Goal: Register for event/course

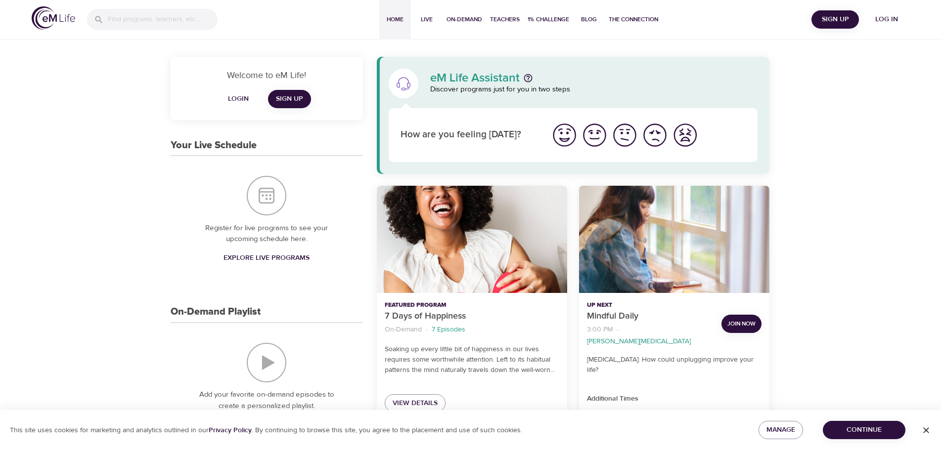
click at [882, 15] on span "Log in" at bounding box center [887, 19] width 40 height 12
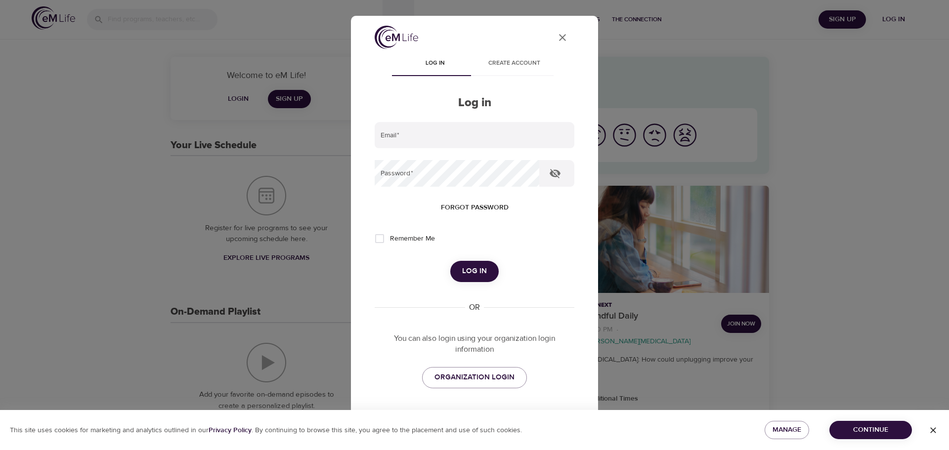
type input "[PERSON_NAME][EMAIL_ADDRESS][DOMAIN_NAME]"
click at [464, 269] on span "Log in" at bounding box center [474, 271] width 25 height 13
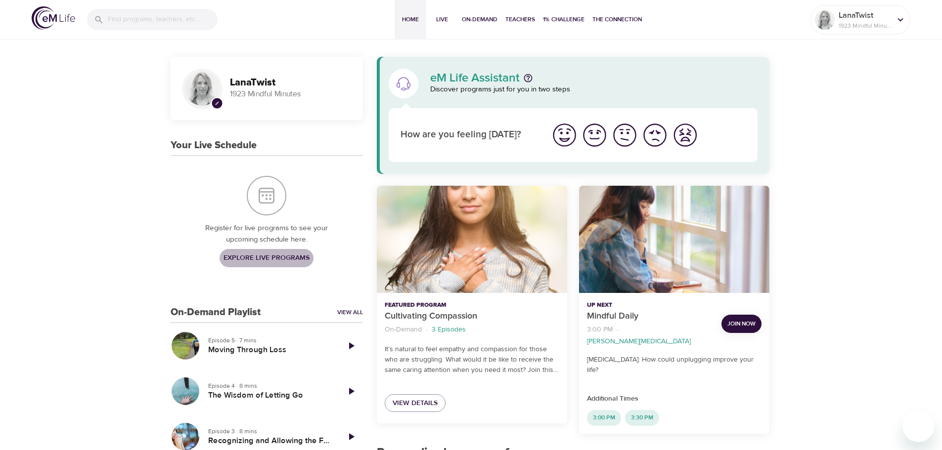
click at [282, 257] on span "Explore Live Programs" at bounding box center [266, 258] width 86 height 12
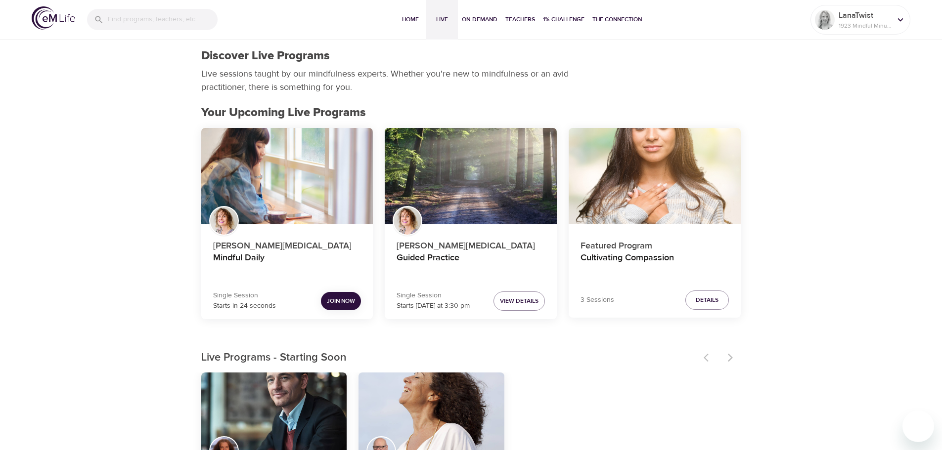
click at [339, 296] on span "Join Now" at bounding box center [341, 301] width 28 height 10
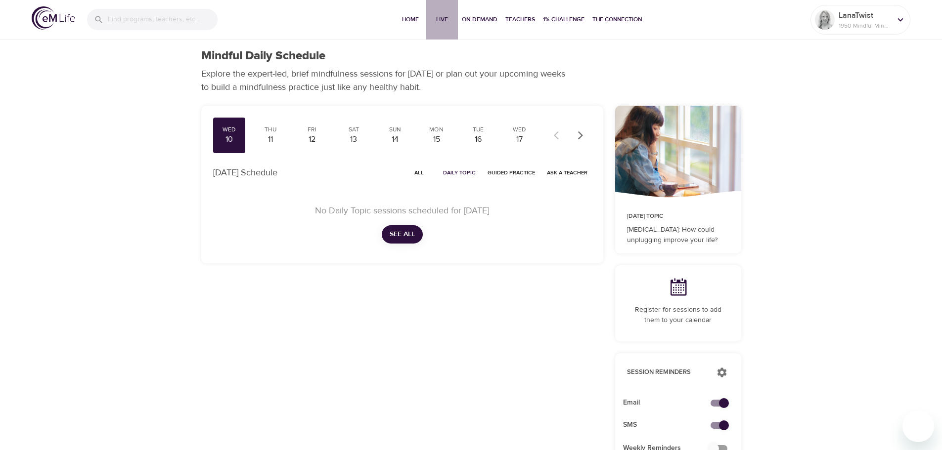
click at [437, 11] on button "Live" at bounding box center [442, 20] width 32 height 40
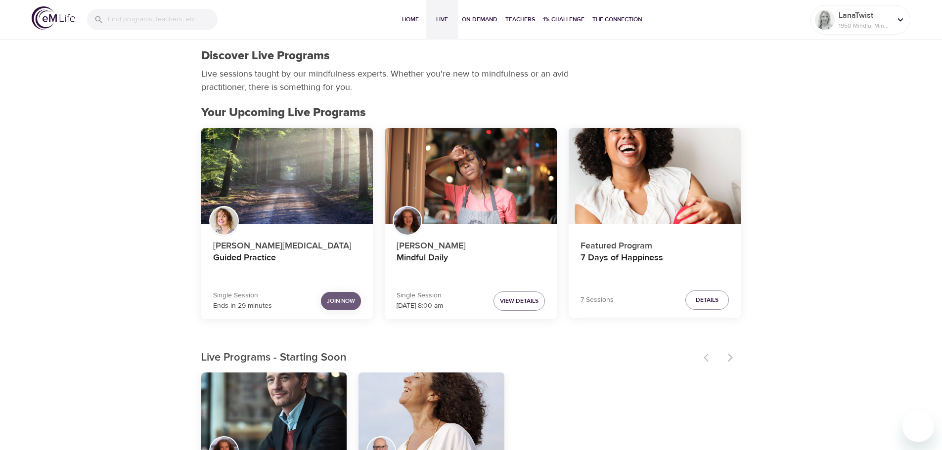
click at [344, 298] on span "Join Now" at bounding box center [341, 301] width 28 height 10
click at [338, 305] on span "Join Now" at bounding box center [341, 301] width 28 height 10
click at [343, 299] on span "Join Now" at bounding box center [341, 301] width 28 height 10
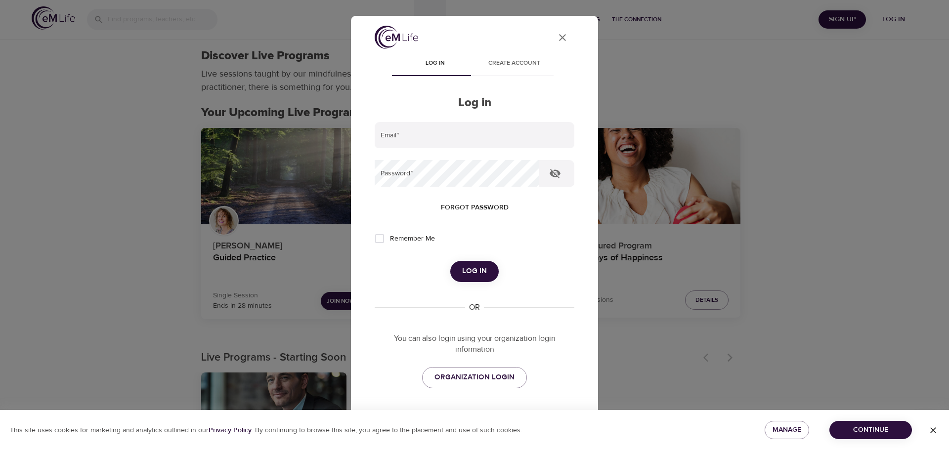
type input "[PERSON_NAME][EMAIL_ADDRESS][DOMAIN_NAME]"
click at [476, 266] on span "Log in" at bounding box center [474, 271] width 25 height 13
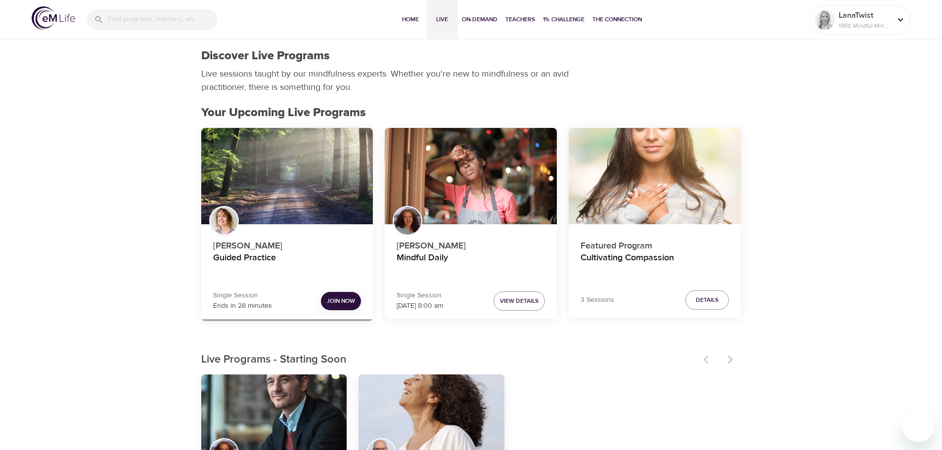
click at [337, 298] on span "Join Now" at bounding box center [341, 301] width 28 height 10
